Goal: Information Seeking & Learning: Understand process/instructions

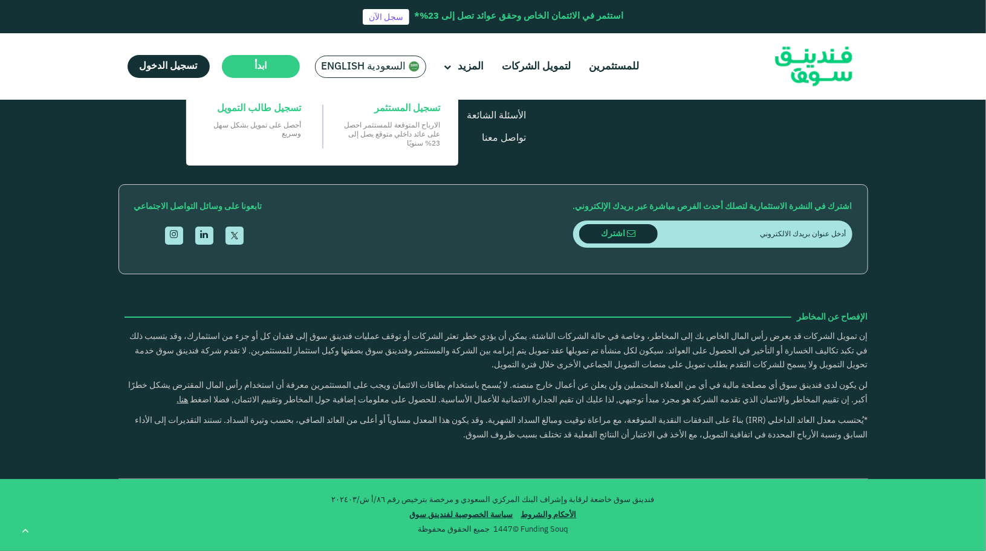
type tc-range-slider "4"
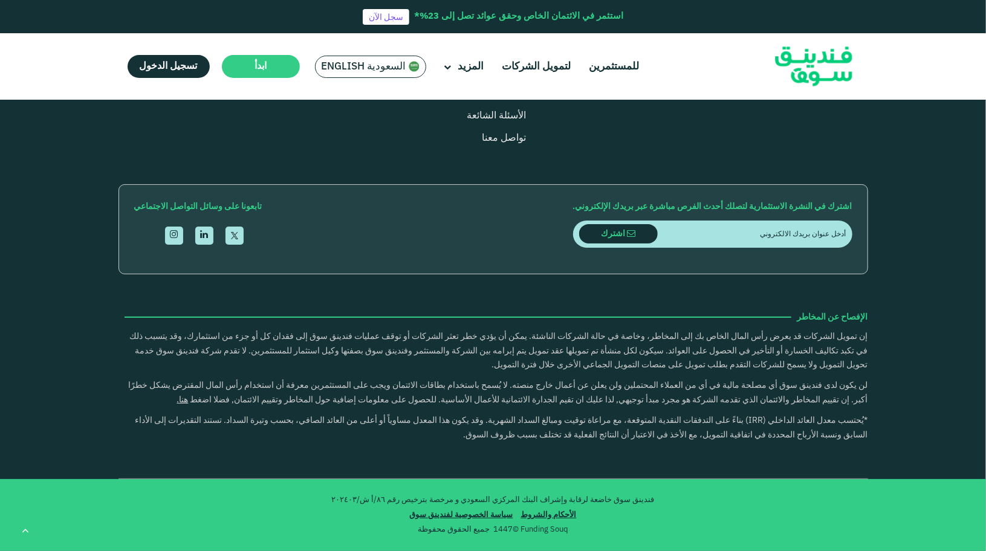
click at [282, 46] on div "للمستثمرين لتمويل الشركات المزيد من نحن" at bounding box center [494, 66] width 750 height 67
click at [545, 517] on link "الأحكام والشروط" at bounding box center [549, 516] width 62 height 8
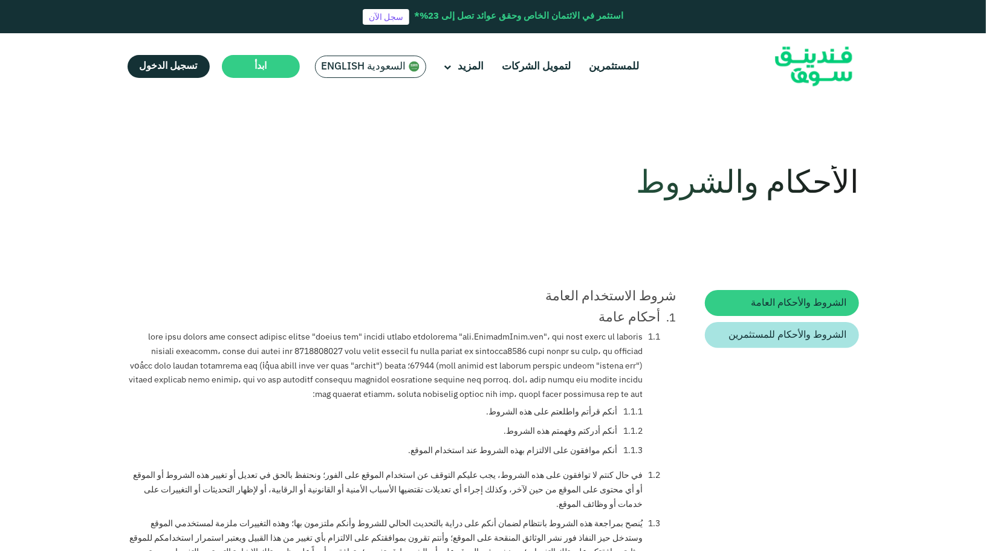
click at [376, 61] on span "السعودية English" at bounding box center [364, 67] width 85 height 14
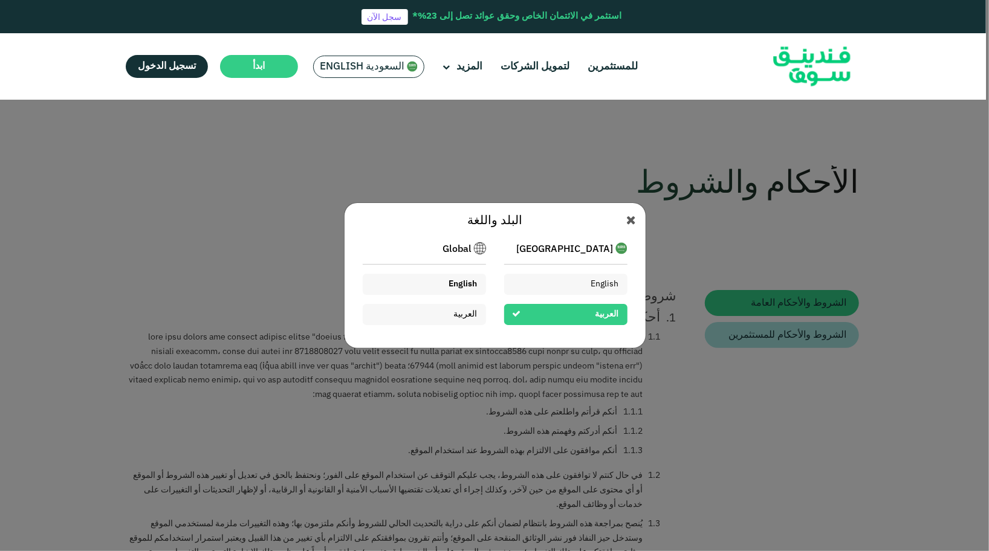
click at [481, 283] on div "English" at bounding box center [424, 284] width 123 height 21
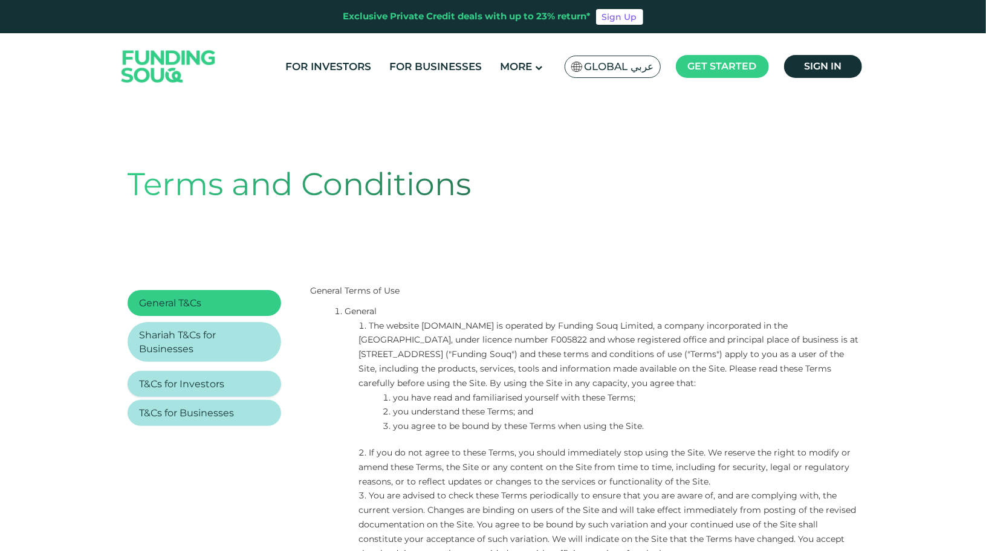
click at [241, 382] on li "T&Cs for Investors" at bounding box center [205, 384] width 154 height 26
click at [211, 379] on span "T&Cs for Investors" at bounding box center [182, 384] width 85 height 11
click at [616, 57] on div "Global عربي" at bounding box center [613, 67] width 96 height 22
click at [611, 67] on span "Global عربي" at bounding box center [620, 67] width 70 height 14
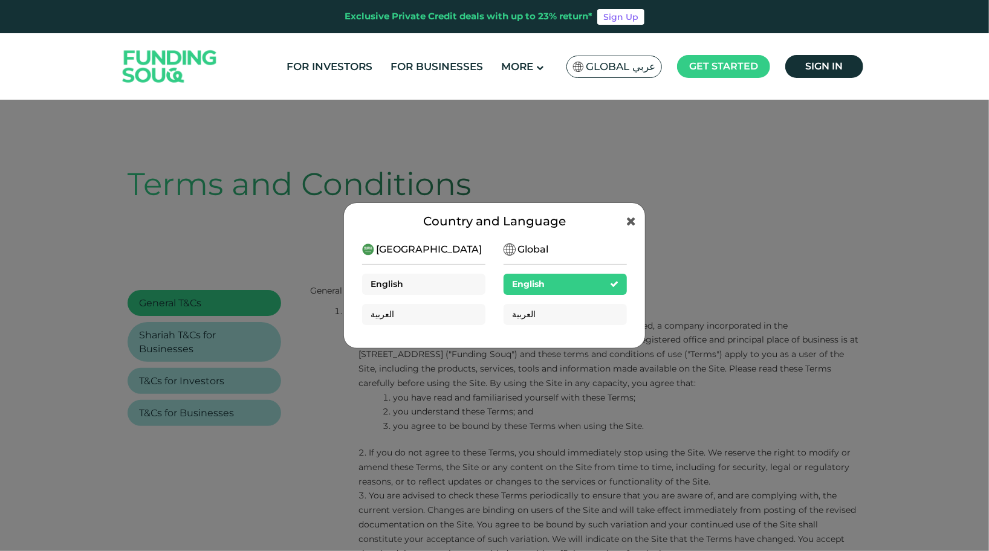
click at [431, 293] on div "English" at bounding box center [423, 284] width 123 height 21
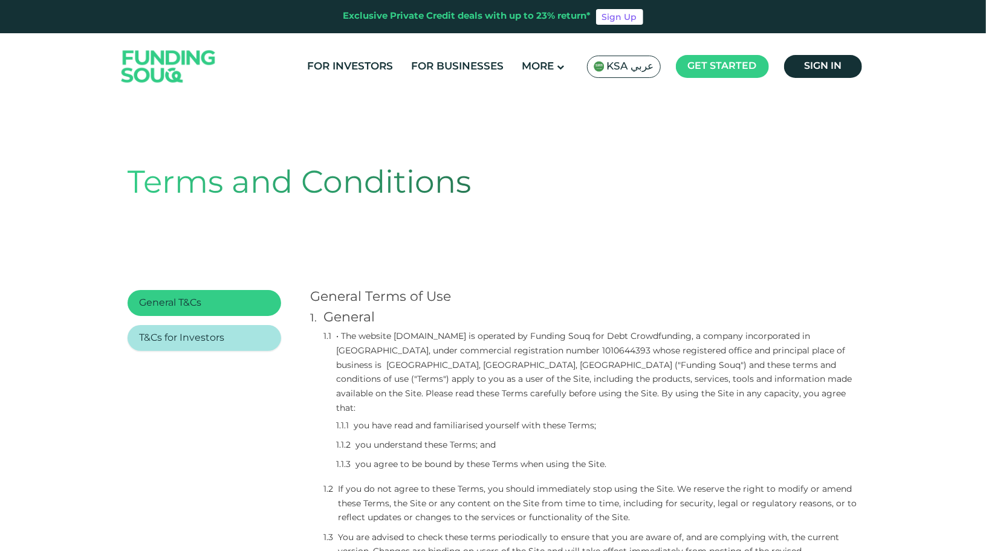
click at [232, 342] on li "T&Cs for Investors" at bounding box center [205, 338] width 154 height 26
click at [230, 336] on li "T&Cs for Investors" at bounding box center [205, 338] width 154 height 26
click at [217, 337] on span "T&Cs for Investors" at bounding box center [182, 338] width 85 height 9
